Goal: Entertainment & Leisure: Consume media (video, audio)

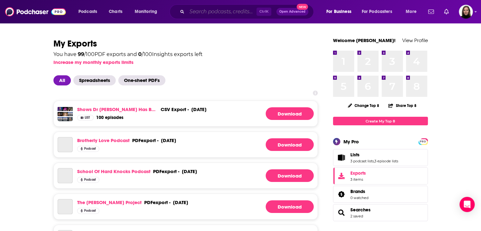
click at [215, 10] on input "Search podcasts, credits, & more..." at bounding box center [222, 12] width 70 height 10
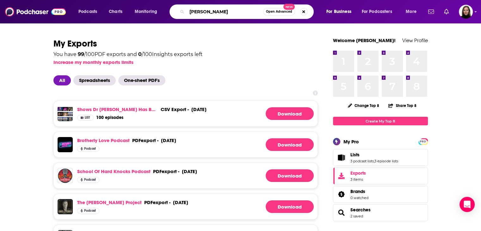
type input "[PERSON_NAME]"
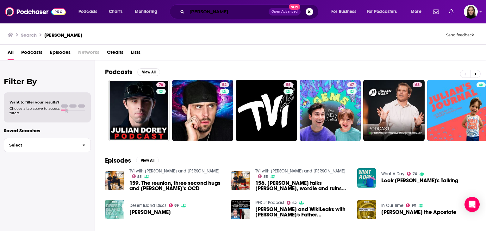
click at [212, 10] on input "[PERSON_NAME]" at bounding box center [228, 12] width 82 height 10
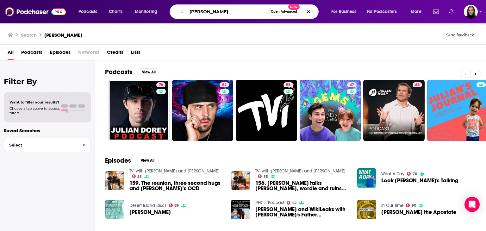
type input "[PERSON_NAME]"
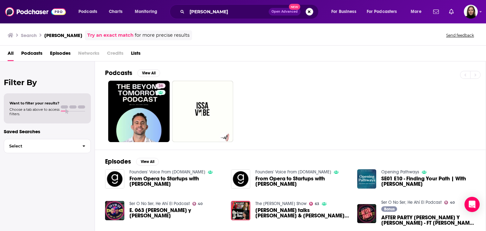
click at [59, 55] on span "Episodes" at bounding box center [60, 54] width 21 height 13
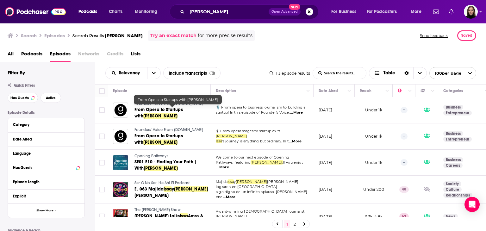
click at [151, 109] on span "From Opera to Startups with" at bounding box center [158, 113] width 48 height 12
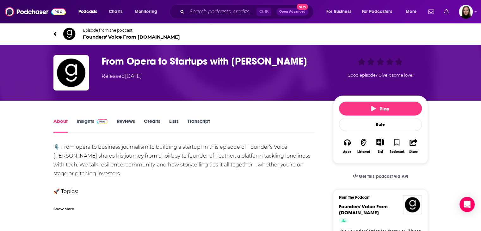
click at [87, 173] on div "🎙️ From opera to business journalism to building a startup! In this episode of …" at bounding box center [183, 222] width 261 height 159
click at [72, 207] on div "Show More" at bounding box center [63, 208] width 21 height 6
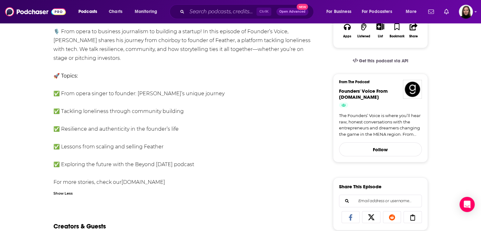
scroll to position [32, 0]
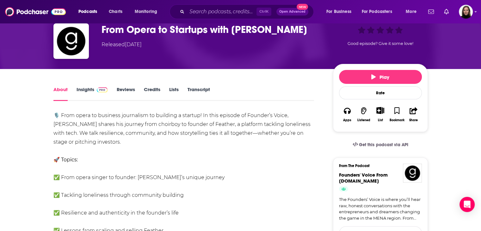
click at [98, 89] on img at bounding box center [102, 89] width 11 height 5
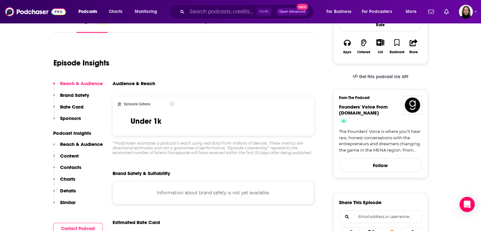
scroll to position [63, 0]
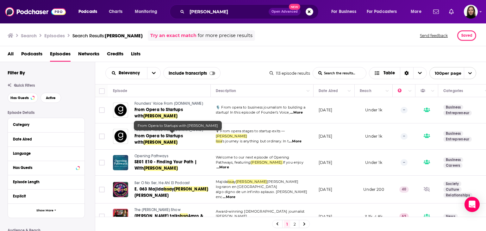
click at [183, 137] on span "From Opera to Startups with" at bounding box center [158, 139] width 48 height 12
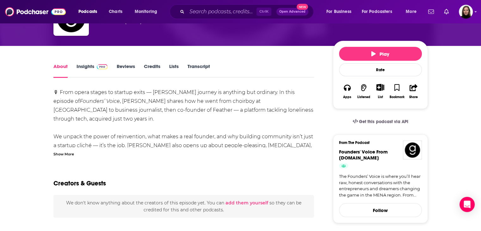
scroll to position [63, 0]
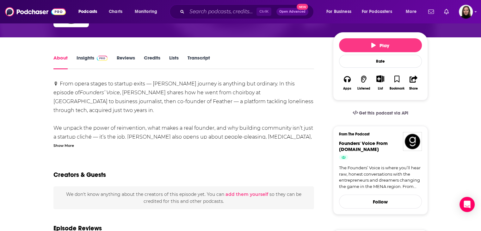
click at [68, 145] on div "Show More" at bounding box center [63, 145] width 21 height 6
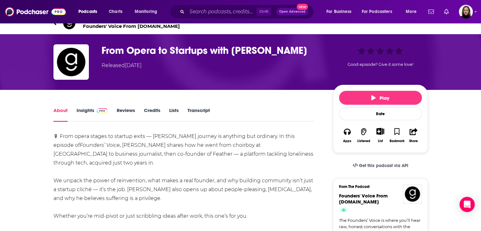
scroll to position [0, 0]
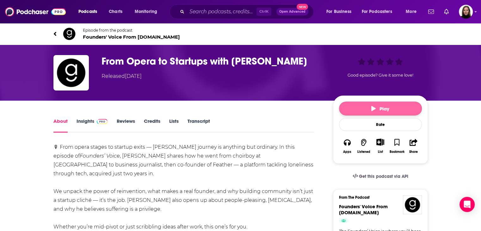
click at [374, 108] on icon "button" at bounding box center [373, 108] width 4 height 5
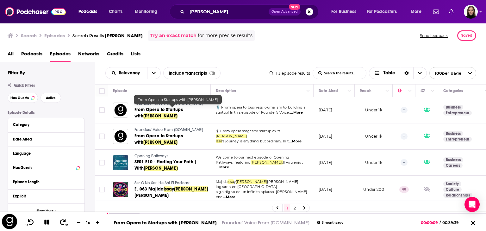
click at [162, 110] on span "From Opera to Startups with" at bounding box center [158, 113] width 48 height 12
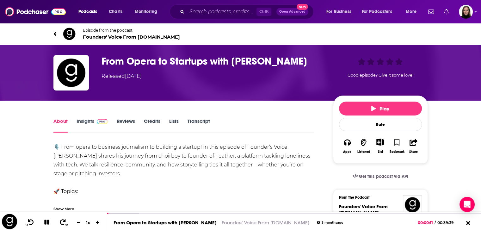
scroll to position [95, 0]
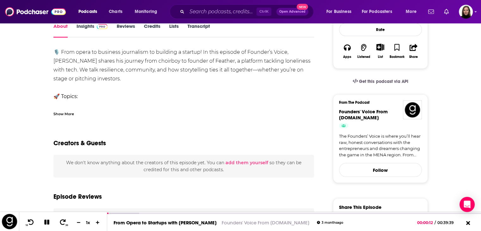
click at [89, 30] on link "Insights" at bounding box center [92, 30] width 31 height 15
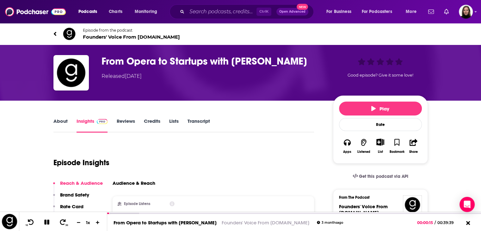
click at [58, 123] on link "About" at bounding box center [60, 125] width 14 height 15
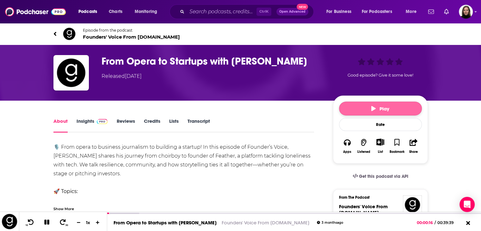
click at [378, 109] on span "Play" at bounding box center [380, 109] width 18 height 6
click at [466, 223] on icon at bounding box center [468, 223] width 8 height 6
